Goal: Find specific page/section: Find specific page/section

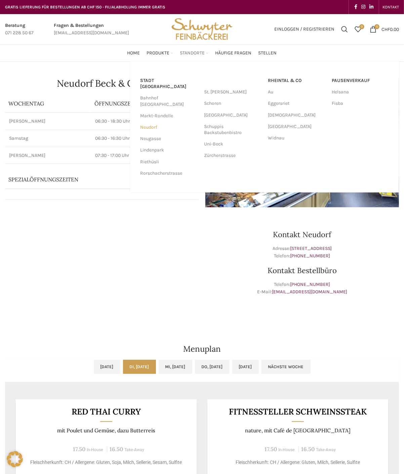
click at [148, 122] on link "Neudorf" at bounding box center [168, 127] width 57 height 11
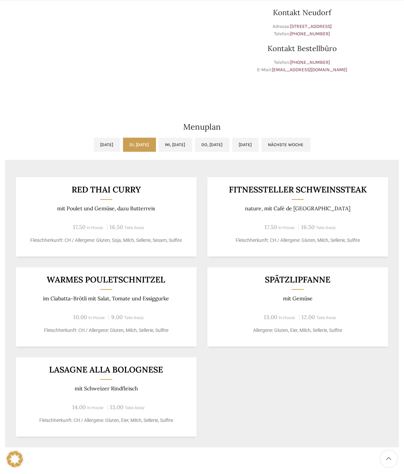
scroll to position [224, 0]
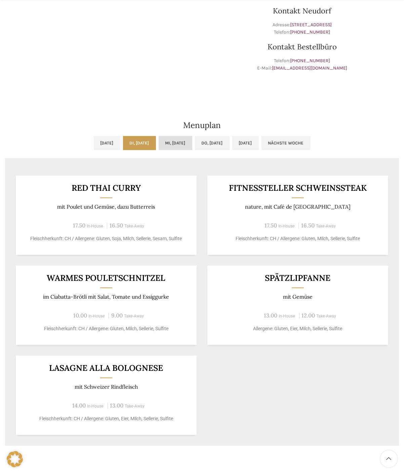
click at [173, 143] on link "Mi, [DATE]" at bounding box center [176, 143] width 34 height 14
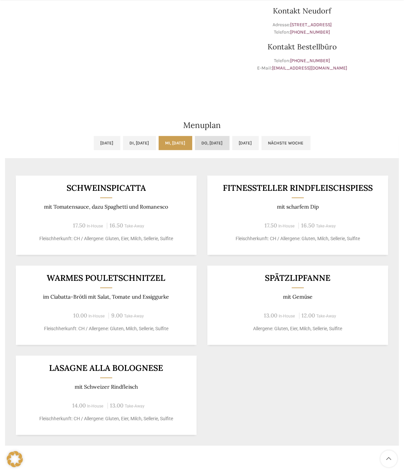
click at [212, 143] on link "Do, [DATE]" at bounding box center [212, 143] width 35 height 14
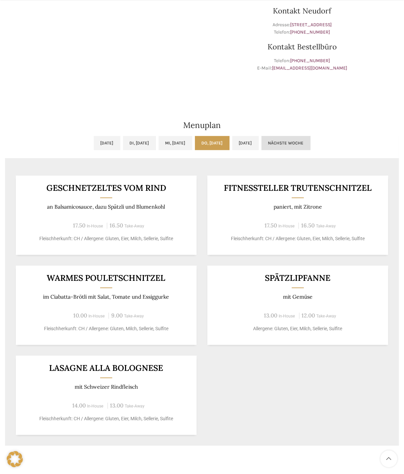
click at [310, 145] on link "Nächste Woche" at bounding box center [285, 143] width 49 height 14
